Goal: Find specific page/section: Find specific page/section

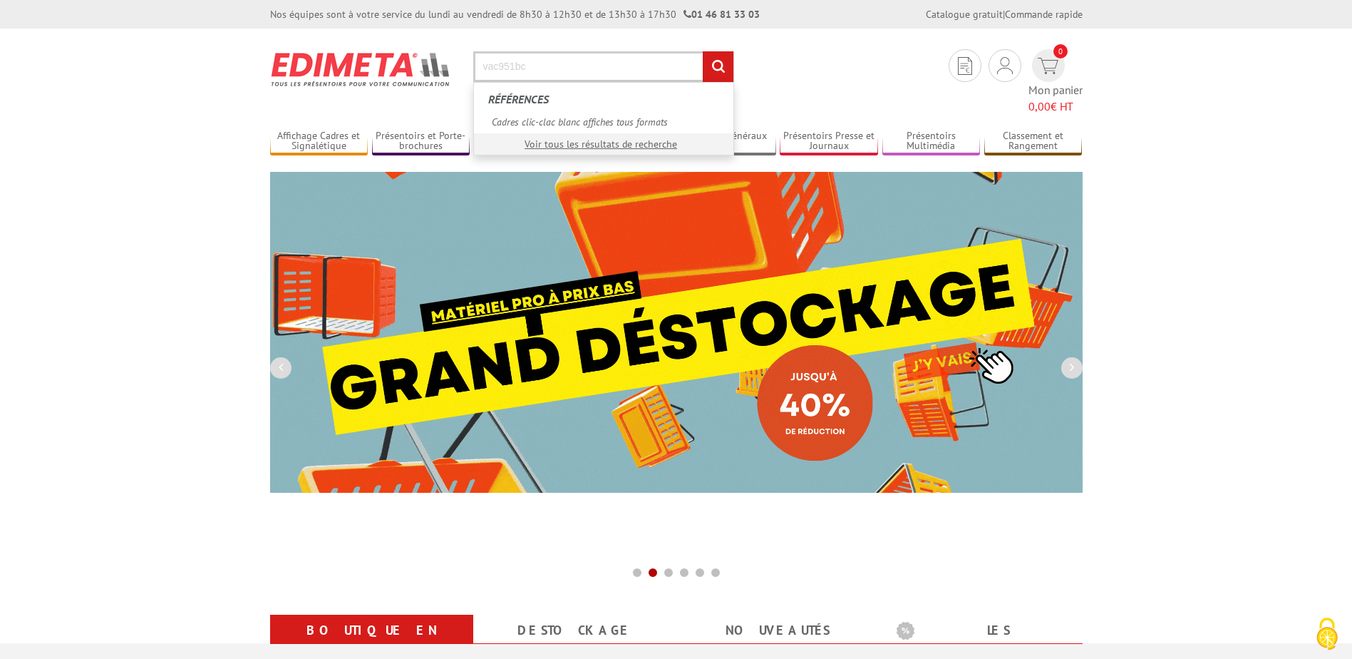
type input "vac951bc"
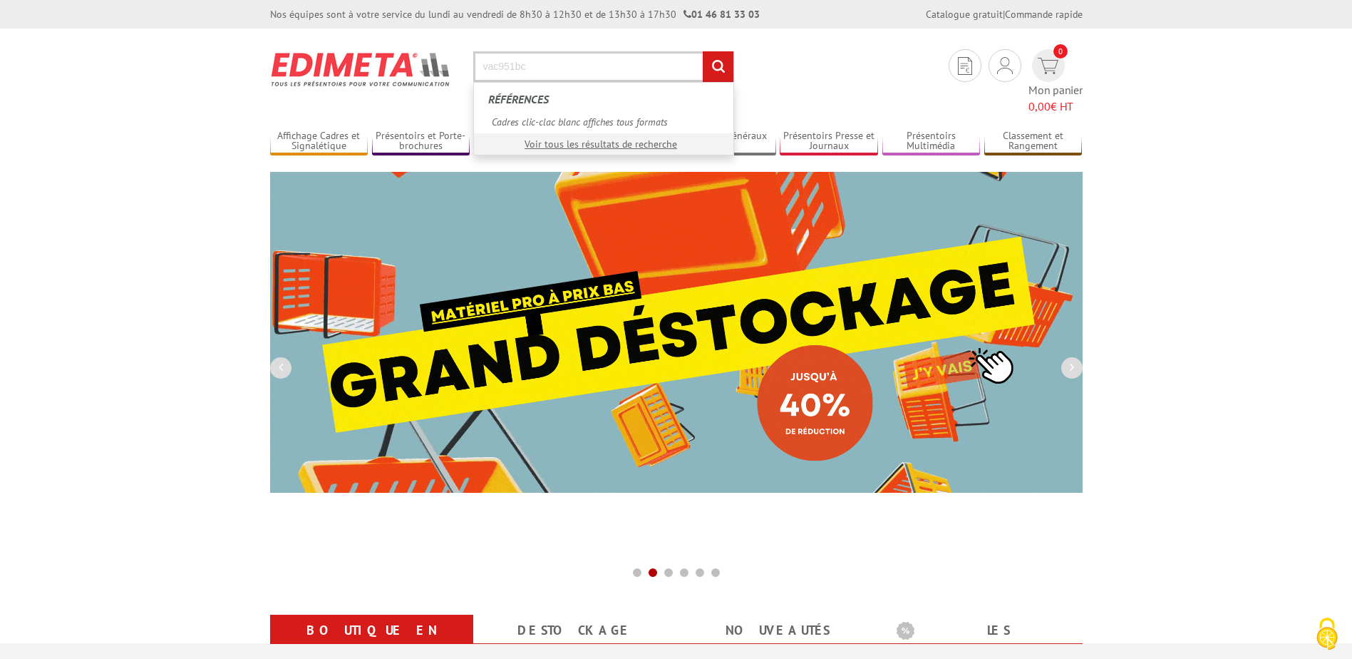
click at [703, 51] on input "rechercher" at bounding box center [718, 66] width 31 height 31
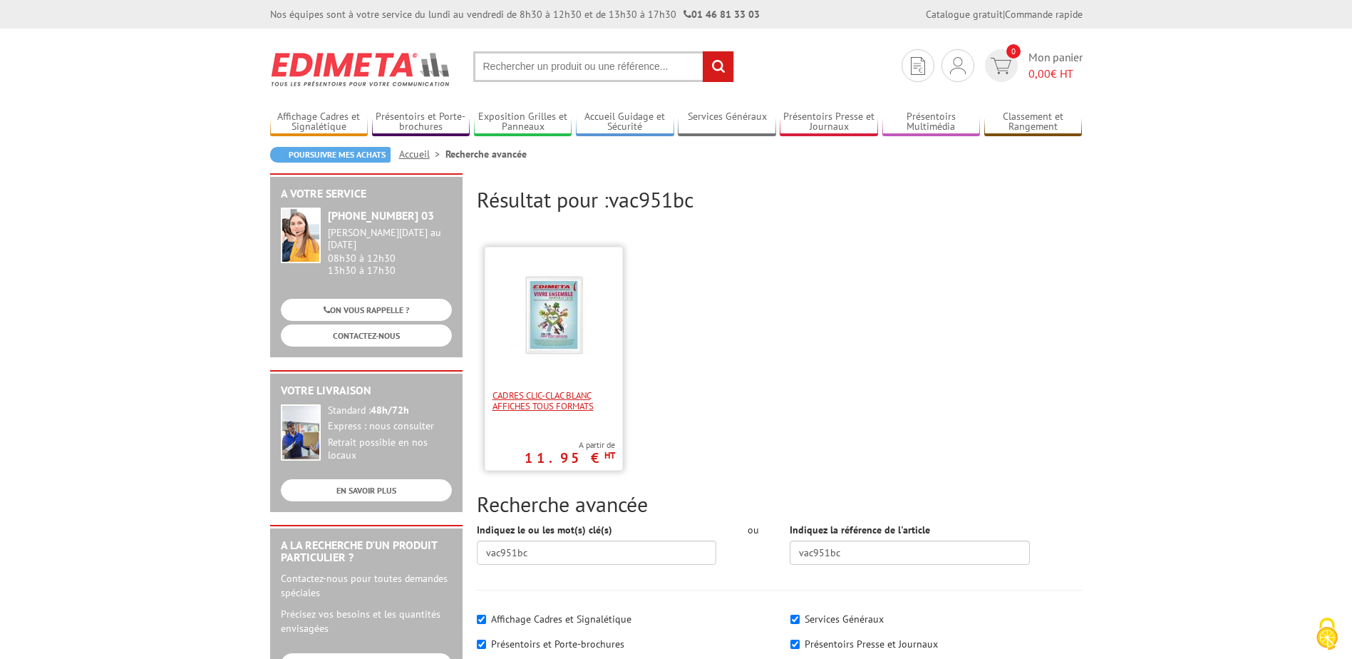
click at [569, 396] on span "Cadres clic-clac blanc affiches tous formats" at bounding box center [554, 400] width 123 height 21
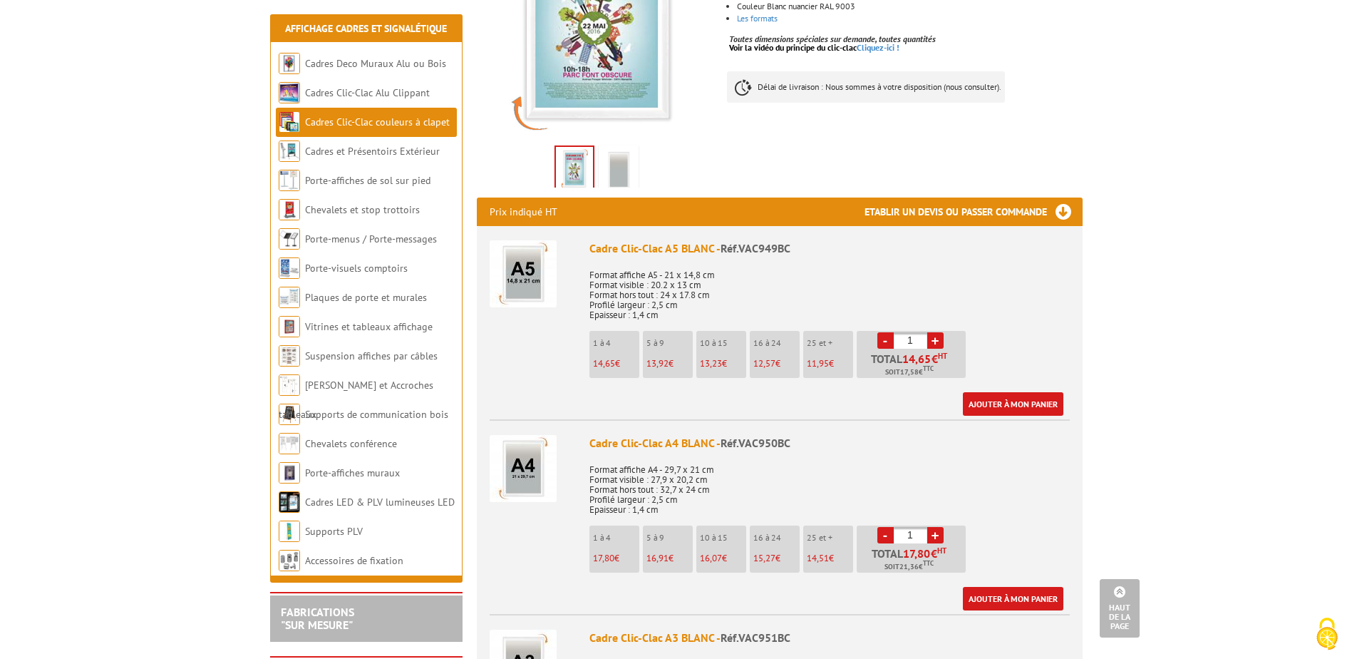
scroll to position [642, 0]
